Goal: Task Accomplishment & Management: Use online tool/utility

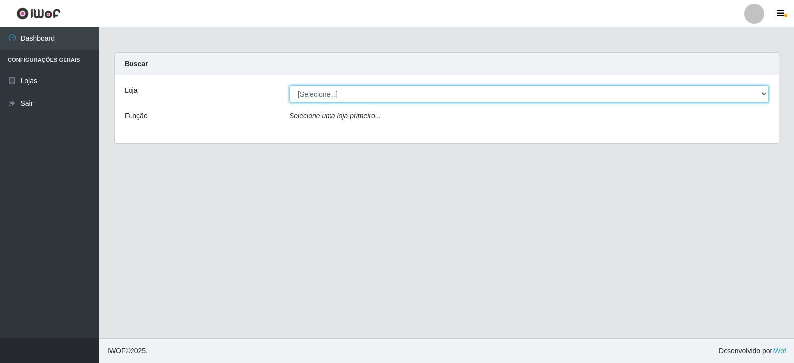
click at [432, 98] on select "[Selecione...] Queiroz Atacadão - Catolé do Rocha" at bounding box center [528, 93] width 479 height 17
select select "500"
click at [289, 85] on select "[Selecione...] Queiroz Atacadão - Catolé do Rocha" at bounding box center [528, 93] width 479 height 17
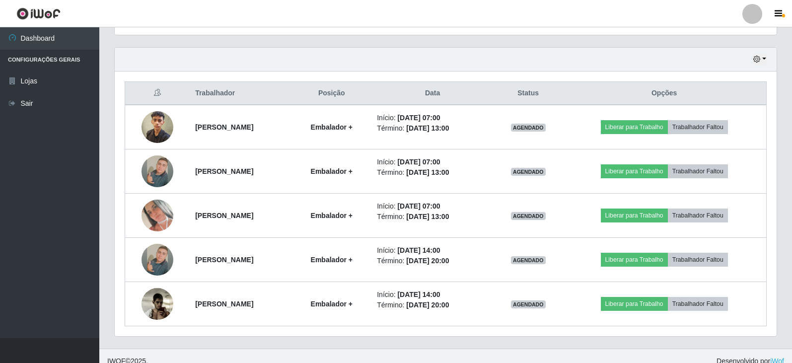
scroll to position [340, 0]
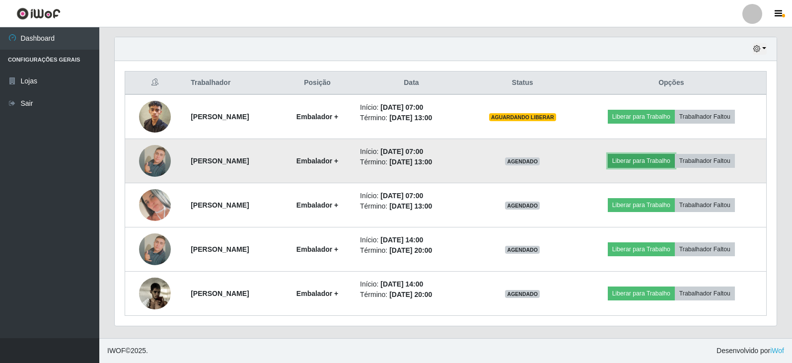
click at [663, 162] on button "Liberar para Trabalho" at bounding box center [641, 161] width 67 height 14
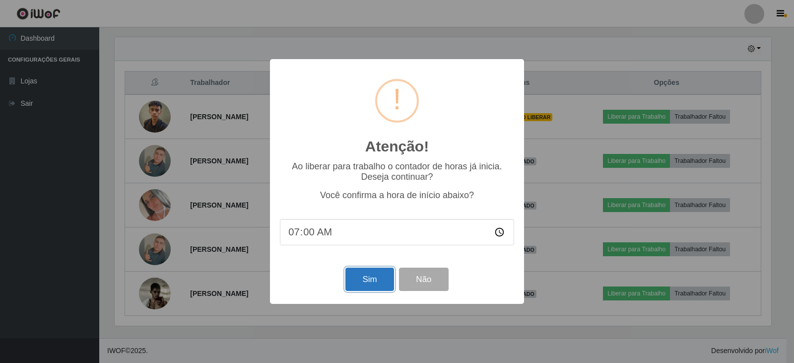
click at [375, 282] on button "Sim" at bounding box center [369, 279] width 48 height 23
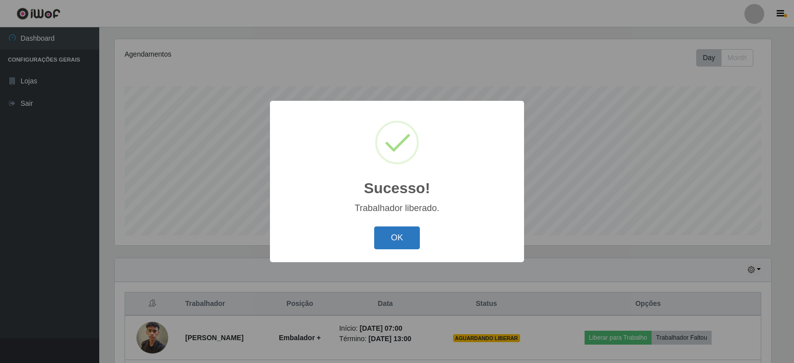
click at [388, 238] on button "OK" at bounding box center [397, 237] width 46 height 23
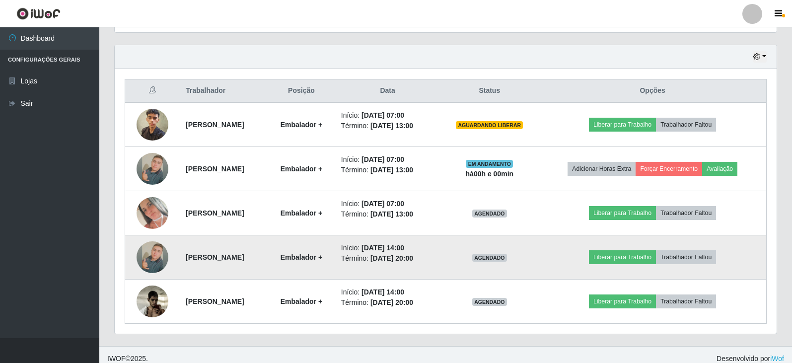
scroll to position [340, 0]
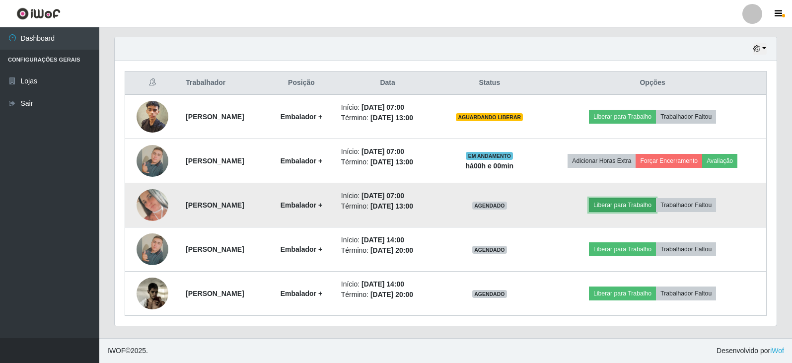
click at [627, 208] on button "Liberar para Trabalho" at bounding box center [622, 205] width 67 height 14
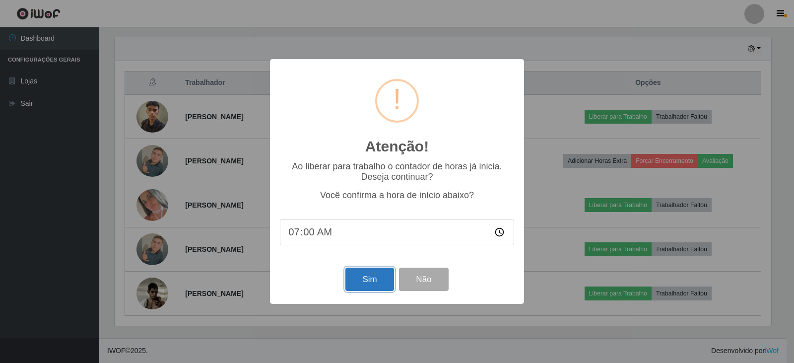
click at [383, 286] on button "Sim" at bounding box center [369, 279] width 48 height 23
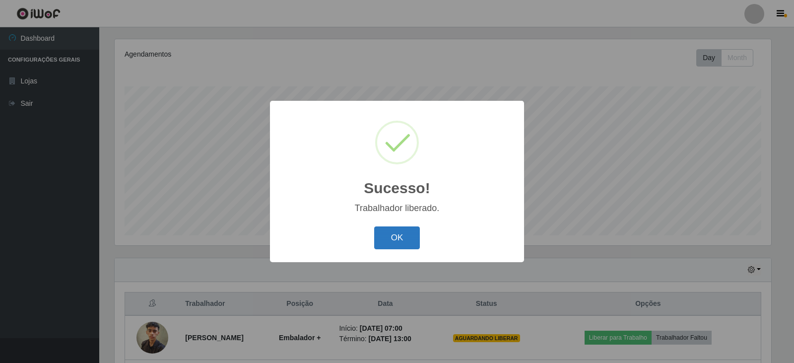
click at [394, 241] on button "OK" at bounding box center [397, 237] width 46 height 23
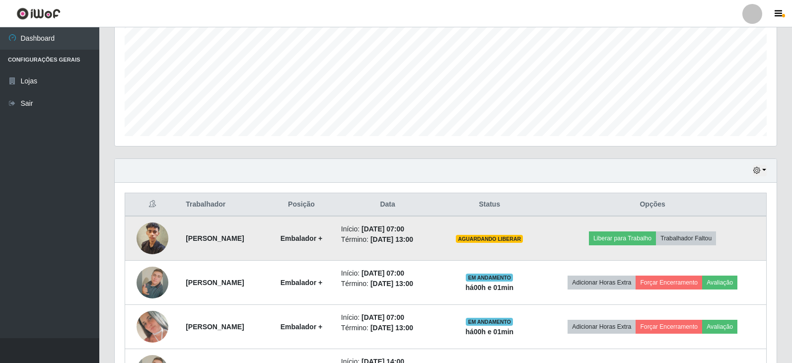
scroll to position [269, 0]
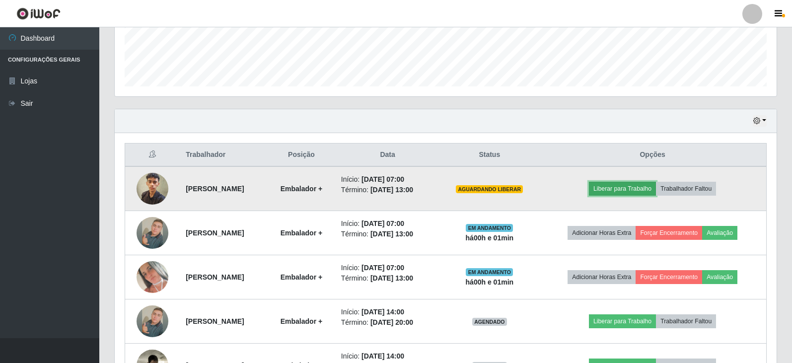
click at [635, 190] on button "Liberar para Trabalho" at bounding box center [622, 189] width 67 height 14
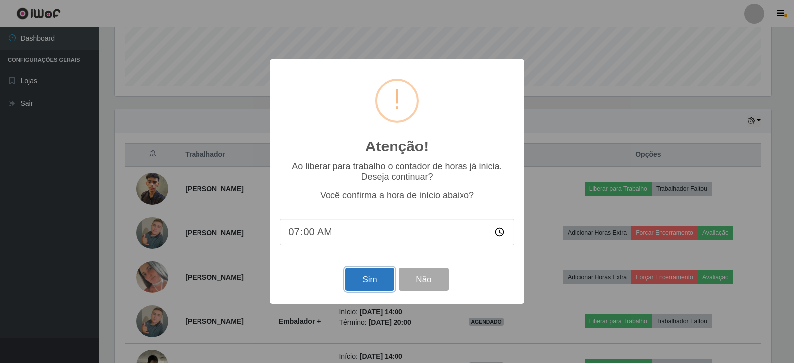
click at [368, 281] on button "Sim" at bounding box center [369, 279] width 48 height 23
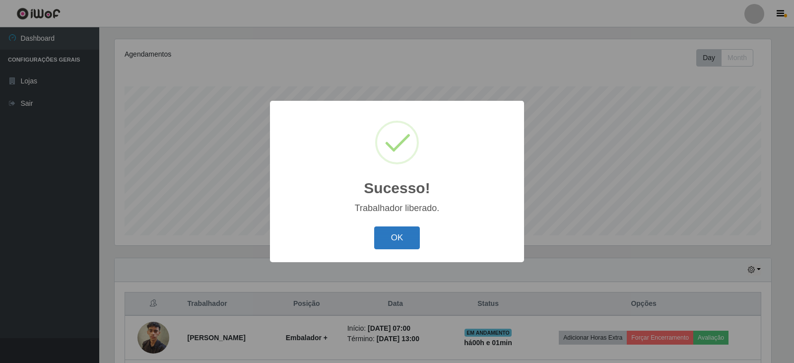
click at [399, 238] on button "OK" at bounding box center [397, 237] width 46 height 23
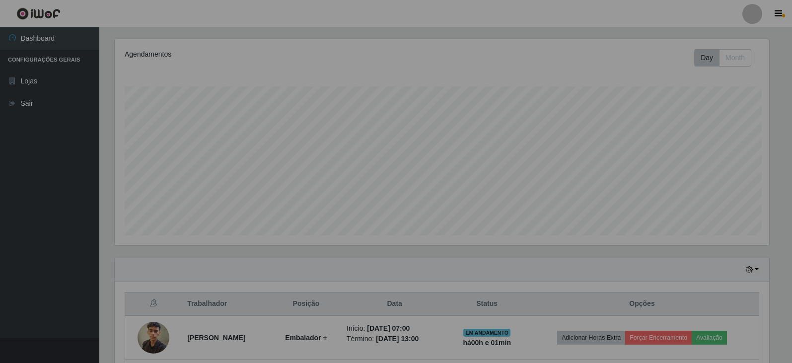
scroll to position [0, 0]
